Goal: Task Accomplishment & Management: Manage account settings

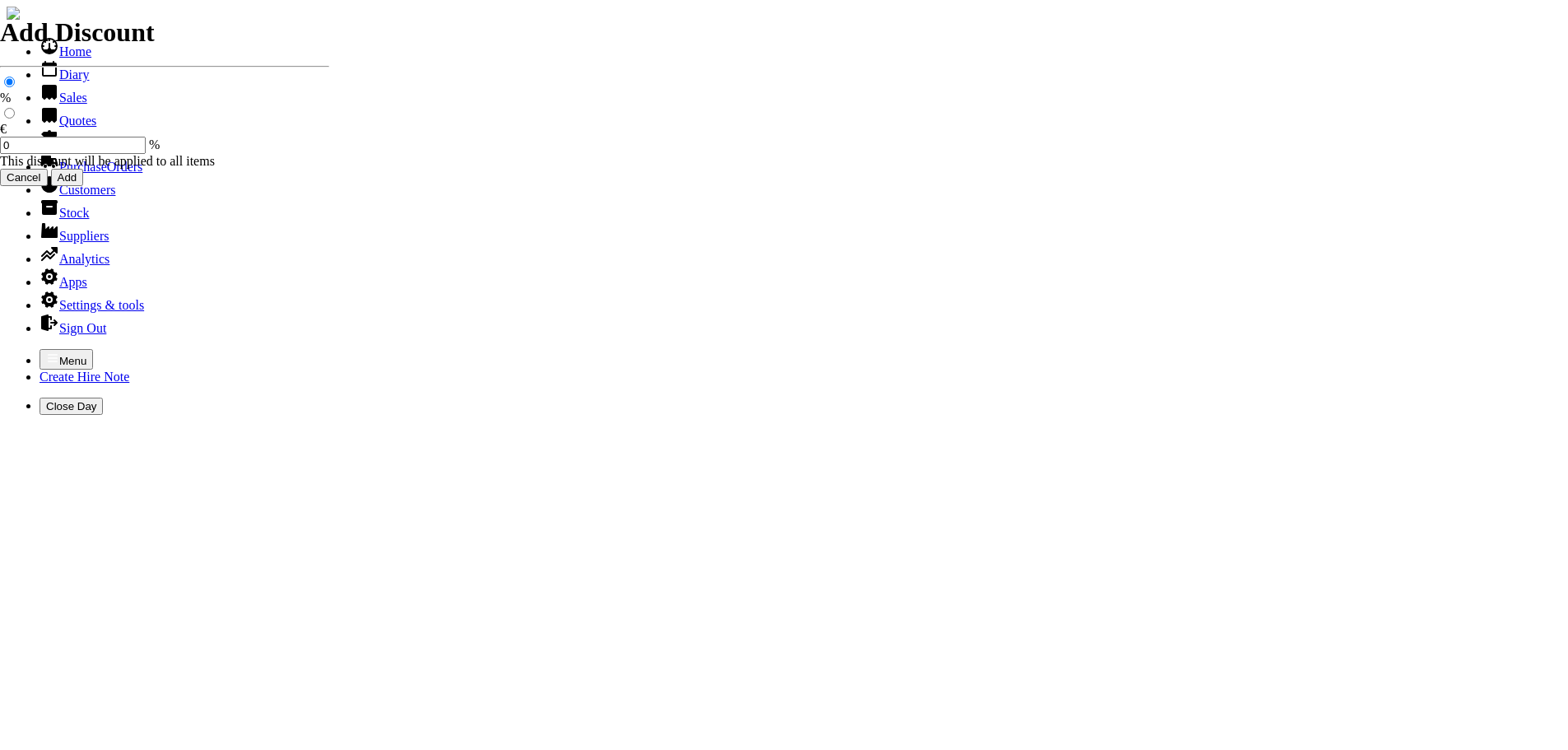
select select "HO"
click at [46, 351] on icon "button" at bounding box center [52, 357] width 13 height 13
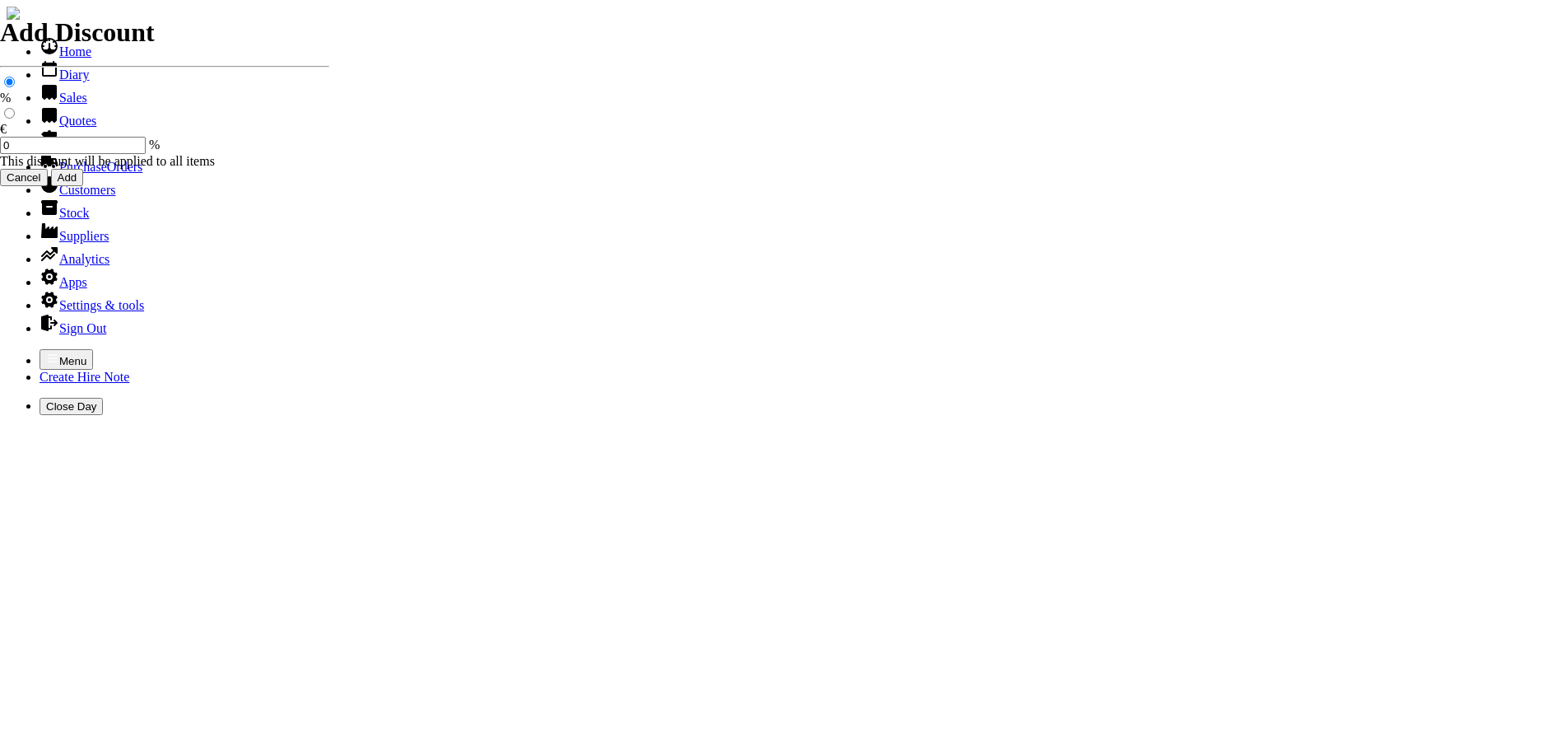
click at [56, 151] on link "Hire Notes" at bounding box center [78, 143] width 77 height 14
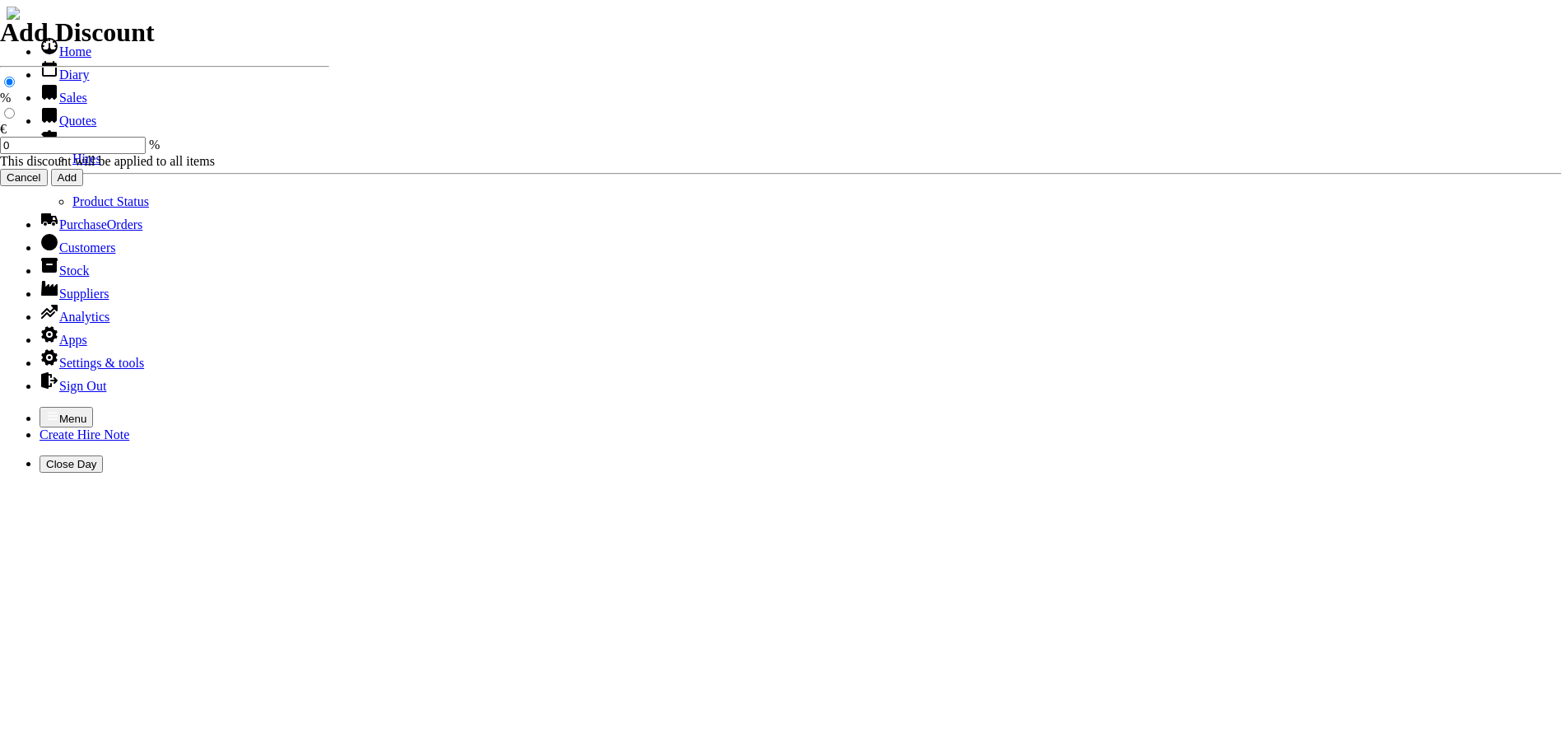
click at [73, 166] on li "Hires" at bounding box center [817, 159] width 1489 height 15
click at [73, 165] on link "Hires" at bounding box center [87, 159] width 29 height 14
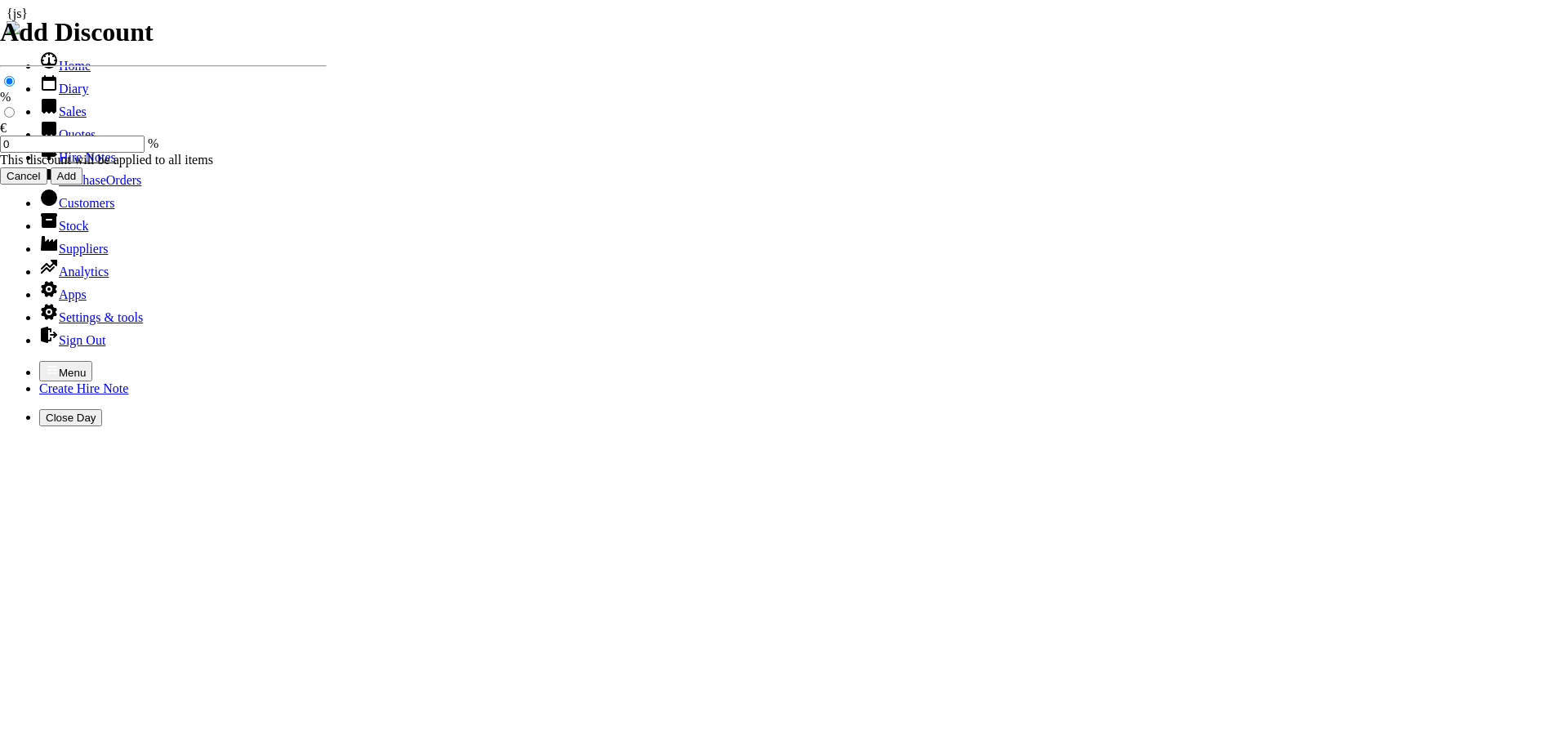
type input "OWEN"
type input "18/09/2025"
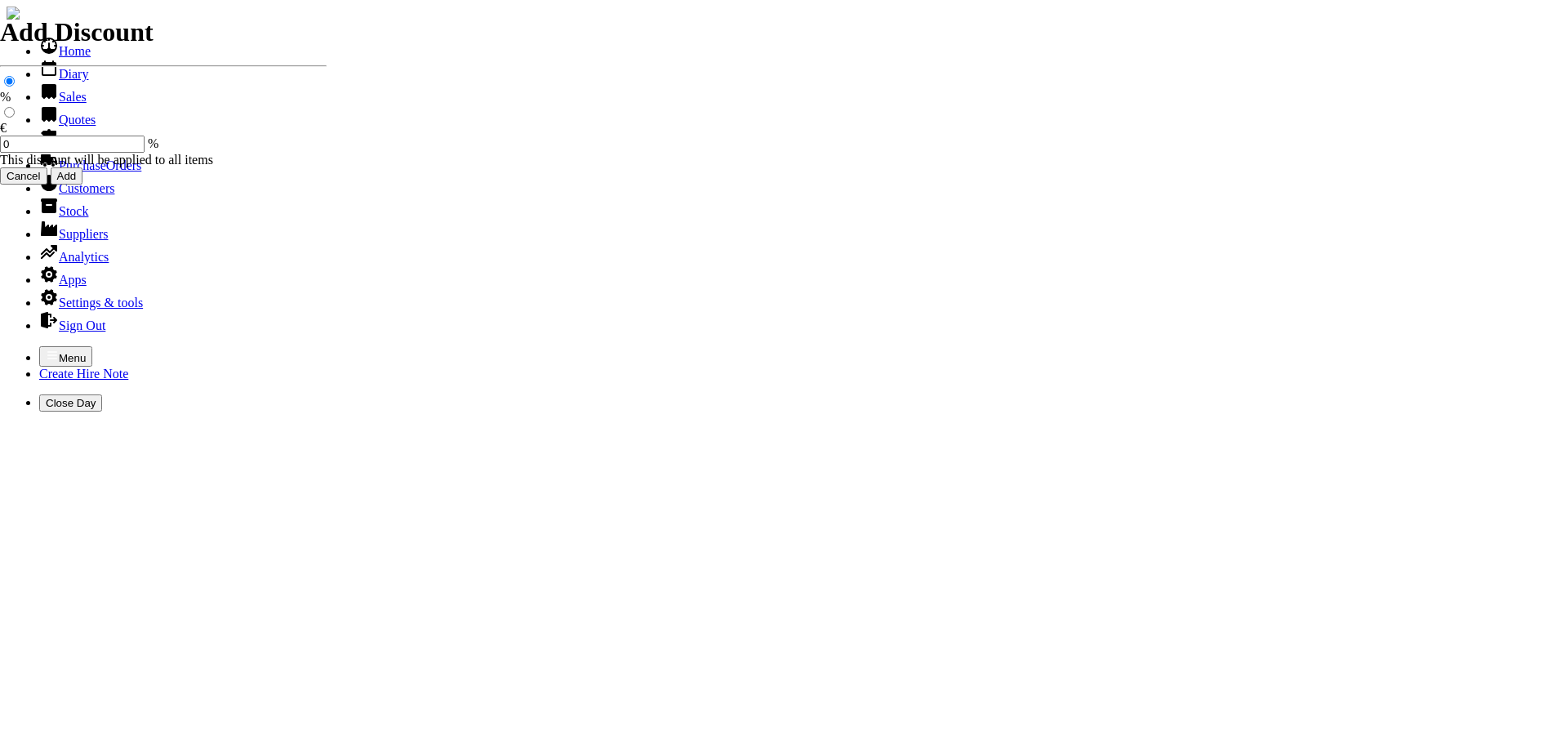
type input "26/09/2025"
type input "180"
type input "First Day, 1 week(s)"
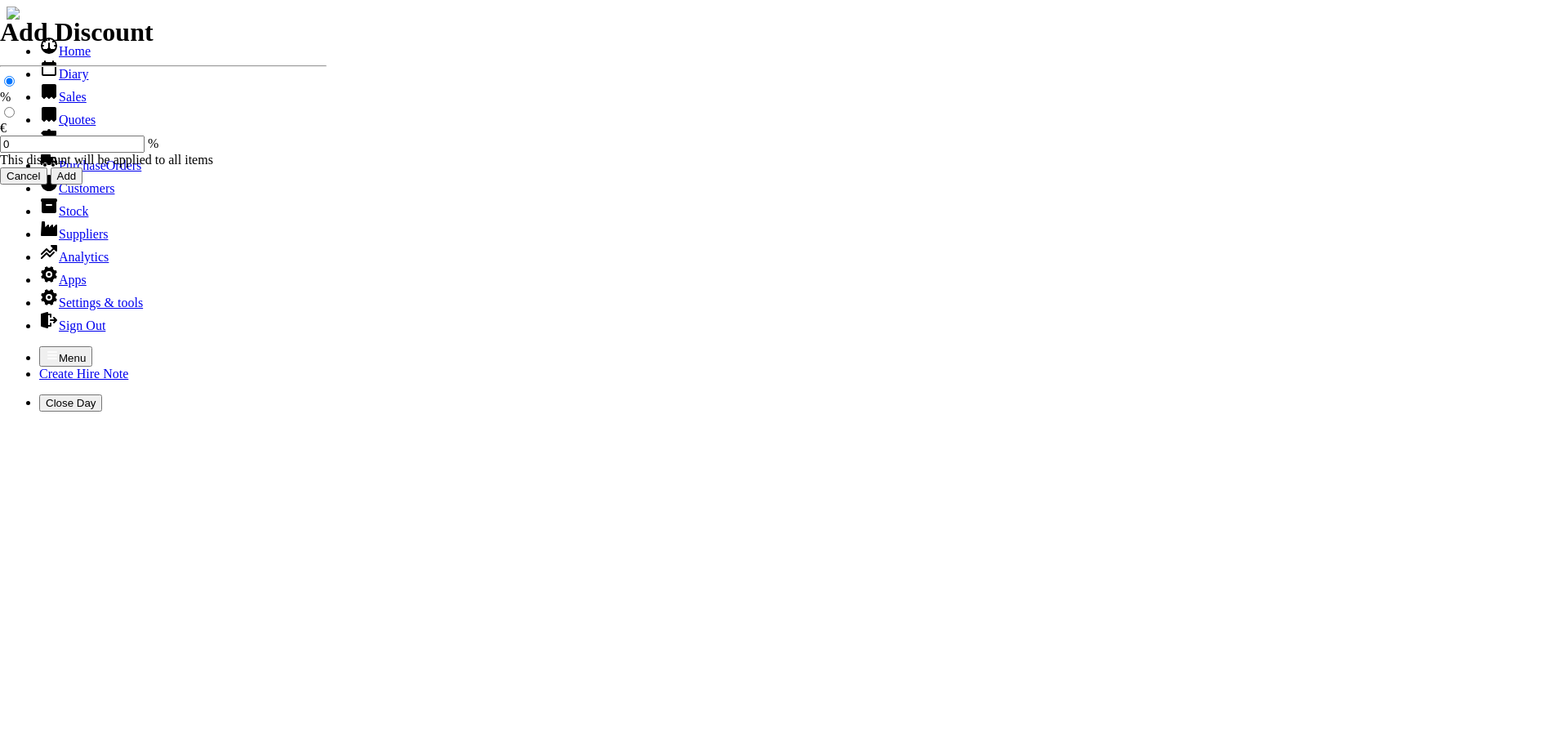
type input "100.00"
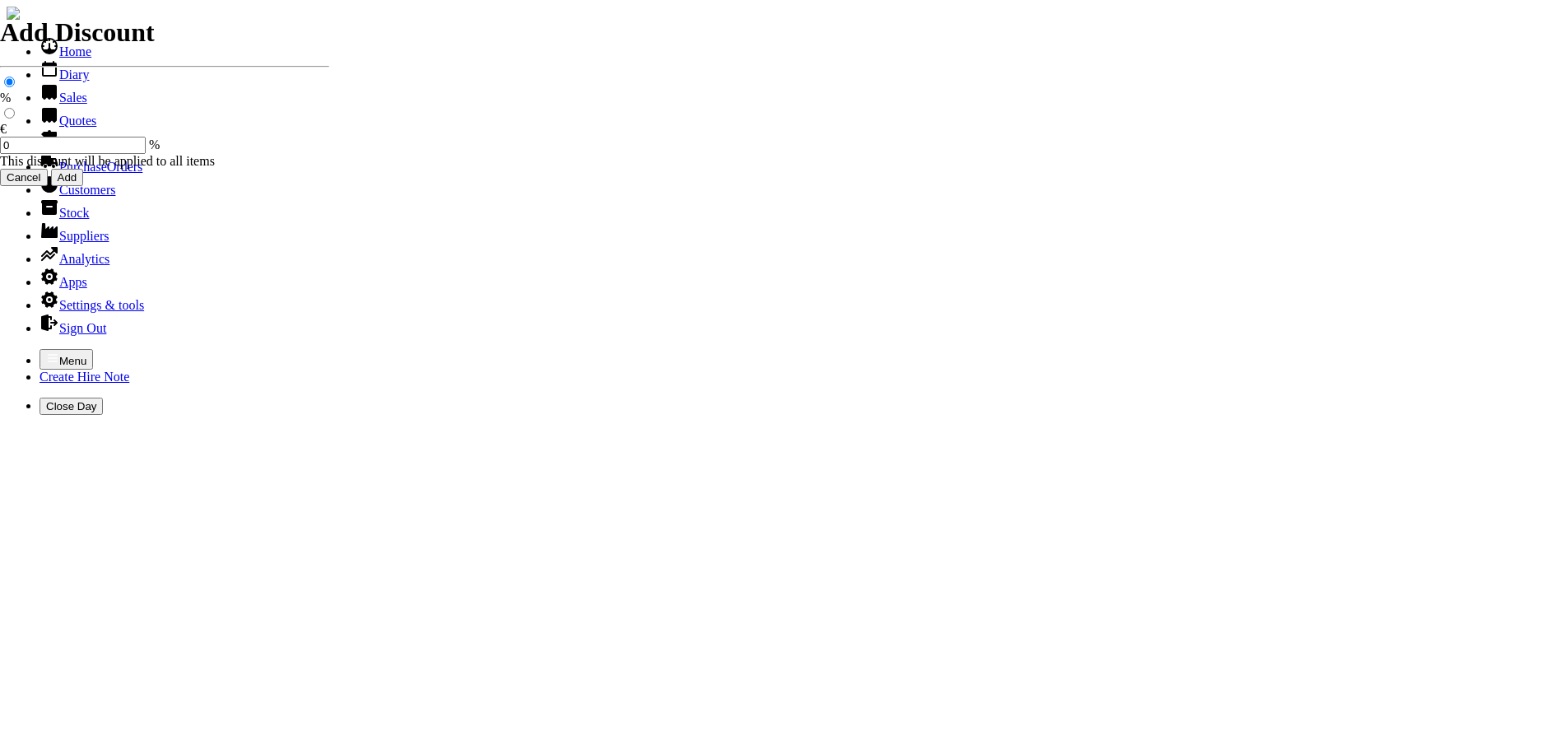
select select "HO"
select select "3"
type input "101521"
type input "jimmytreacy7@gmail.com"
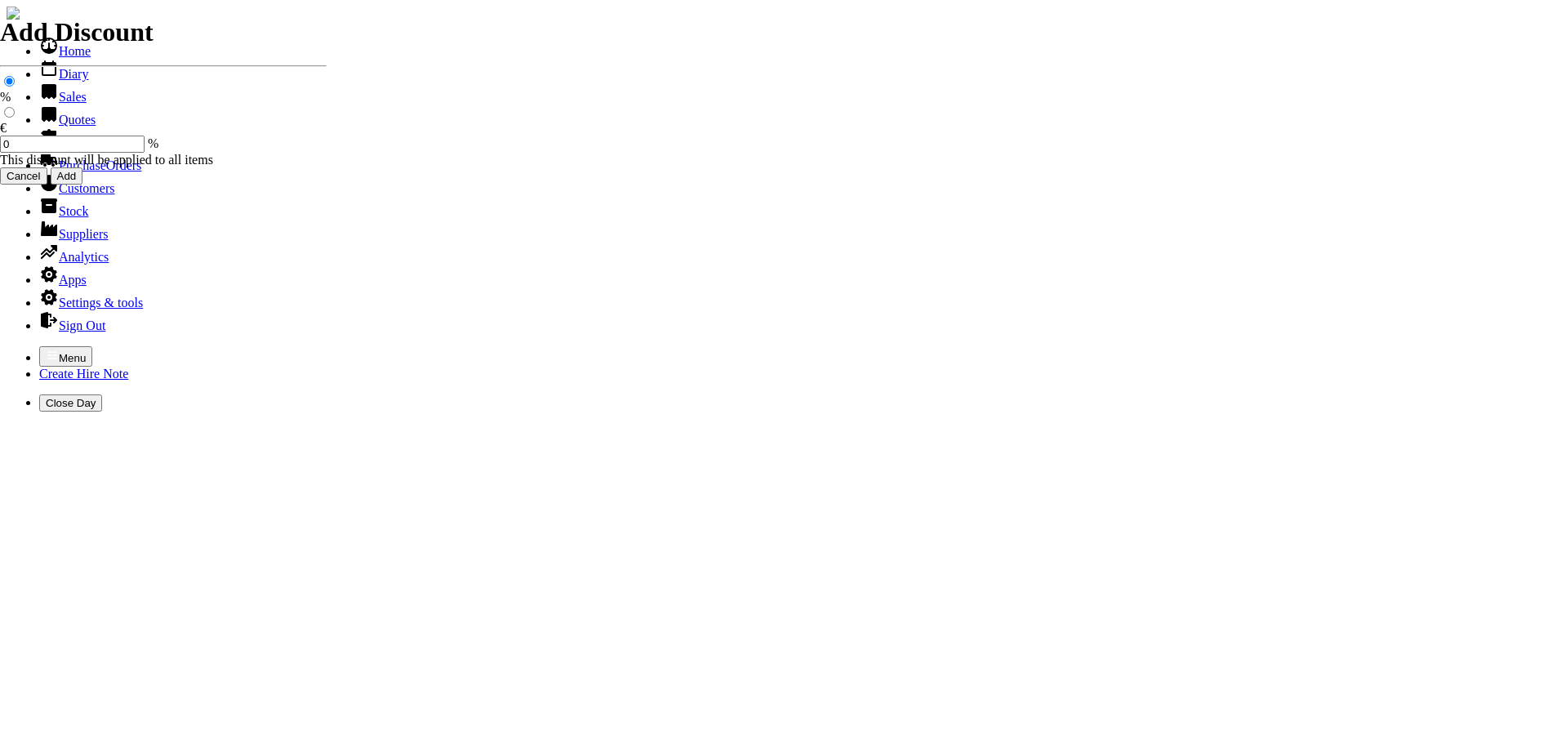
type input "Owen Tracey"
click at [46, 349] on icon "button" at bounding box center [52, 355] width 13 height 13
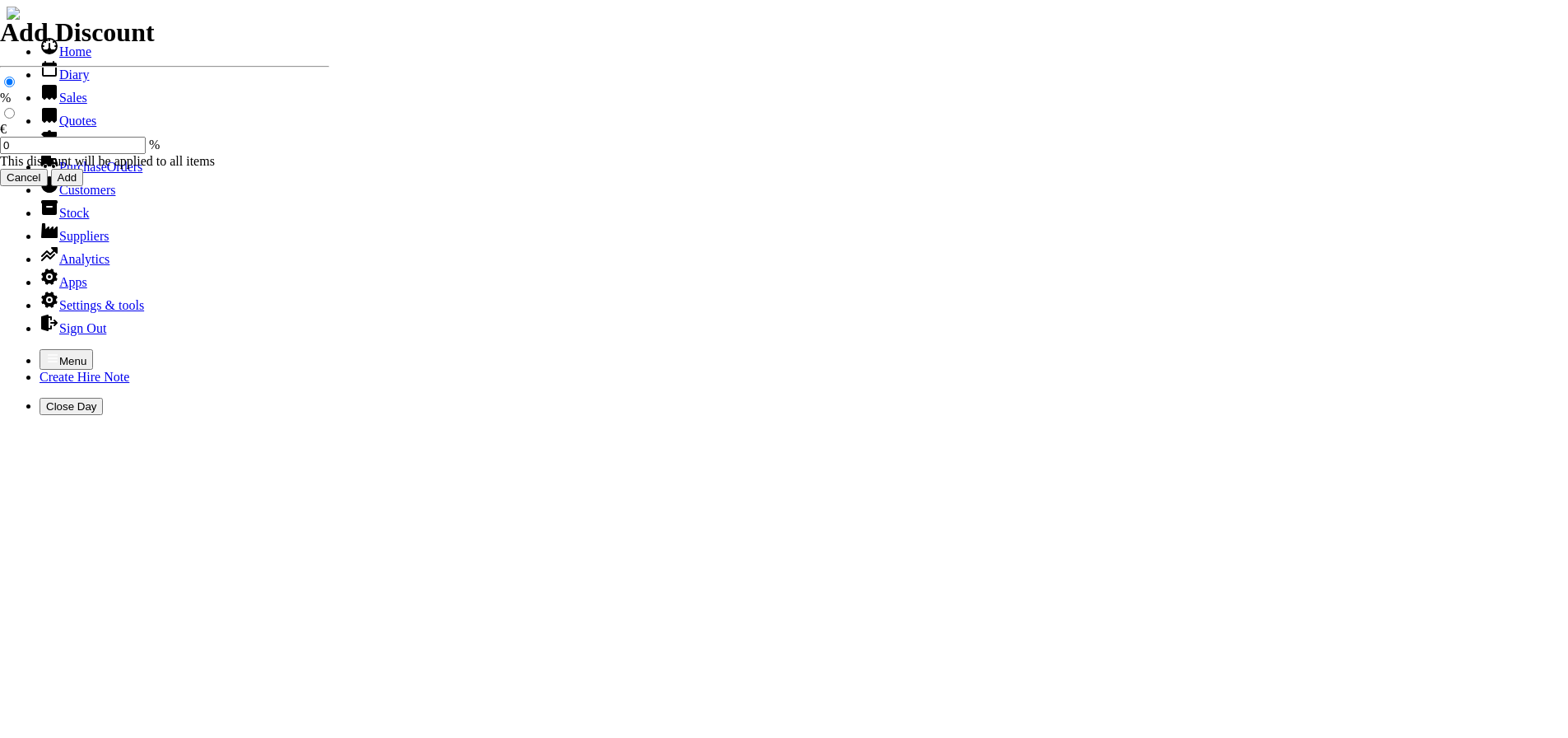
click at [58, 105] on link "Sales" at bounding box center [63, 98] width 48 height 14
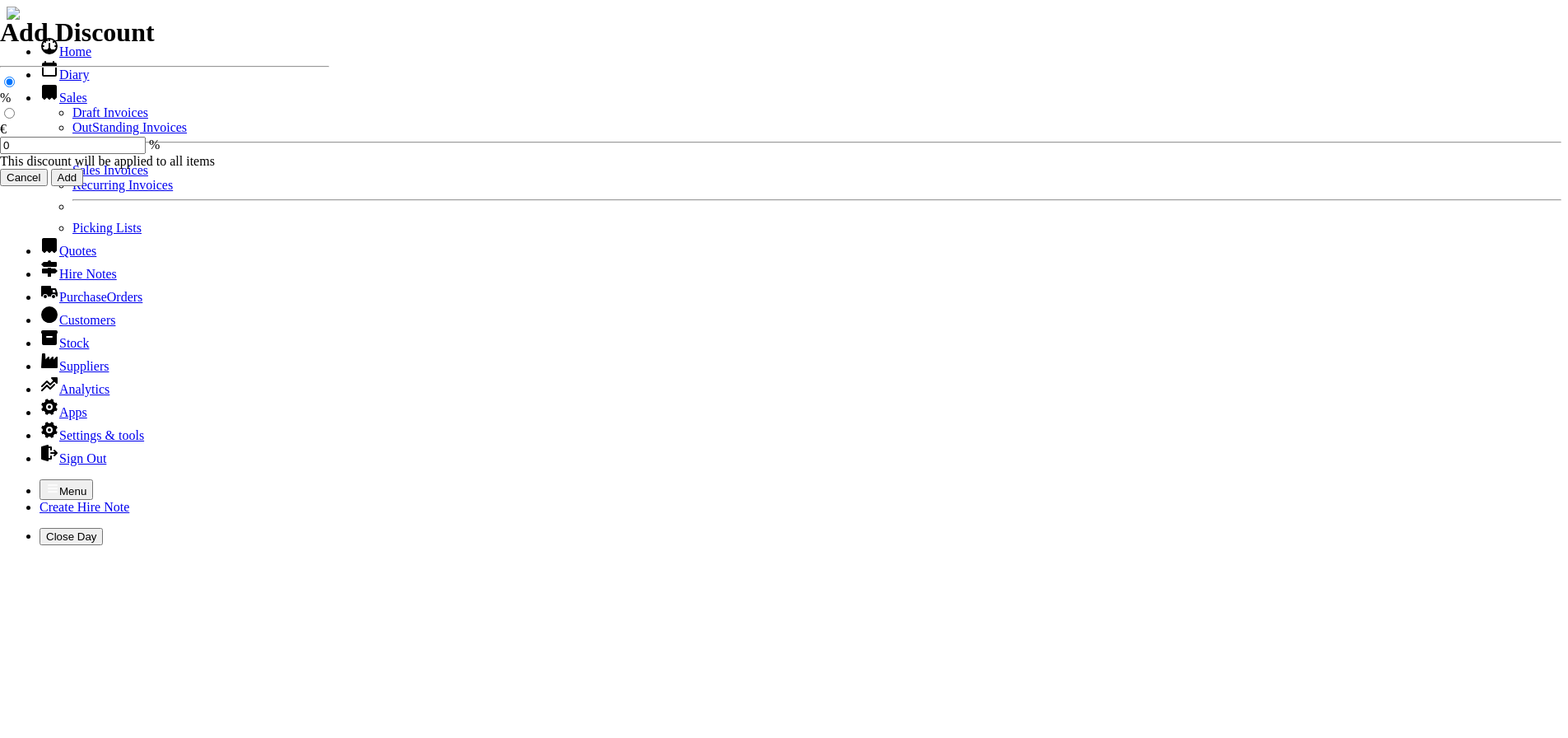
click at [73, 135] on link "OutStanding Invoices" at bounding box center [130, 127] width 115 height 14
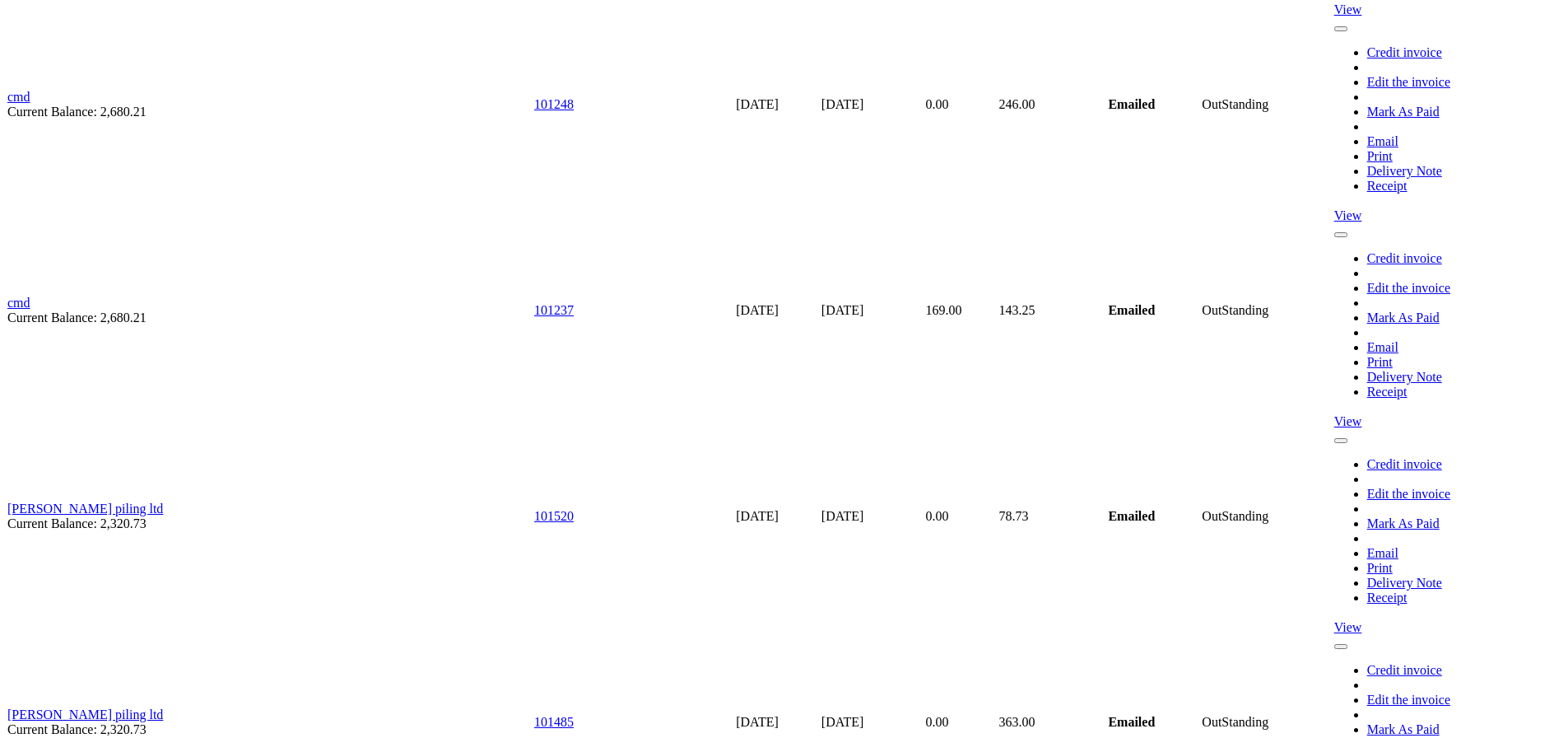
scroll to position [9384, 0]
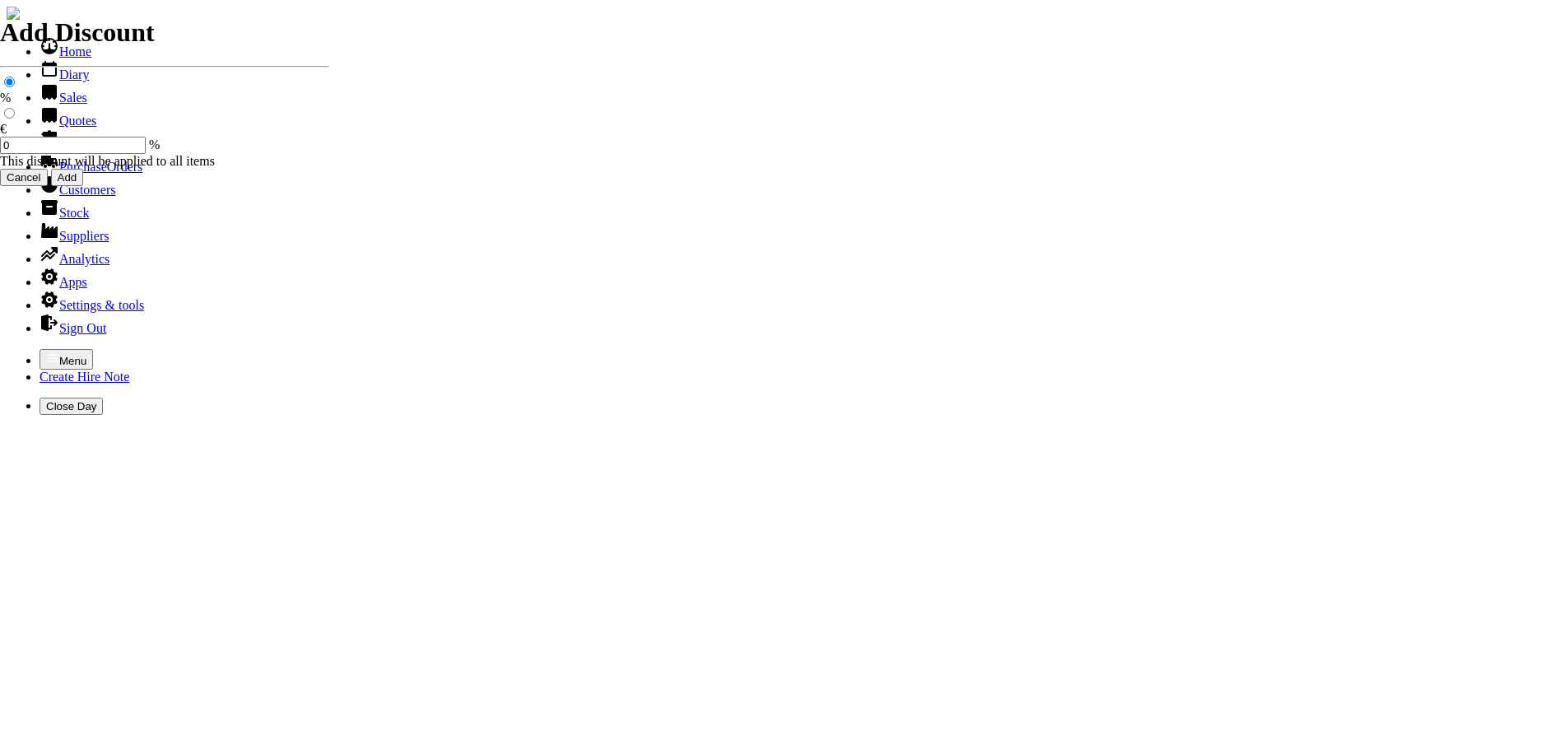
select select "HO"
